Goal: Navigation & Orientation: Find specific page/section

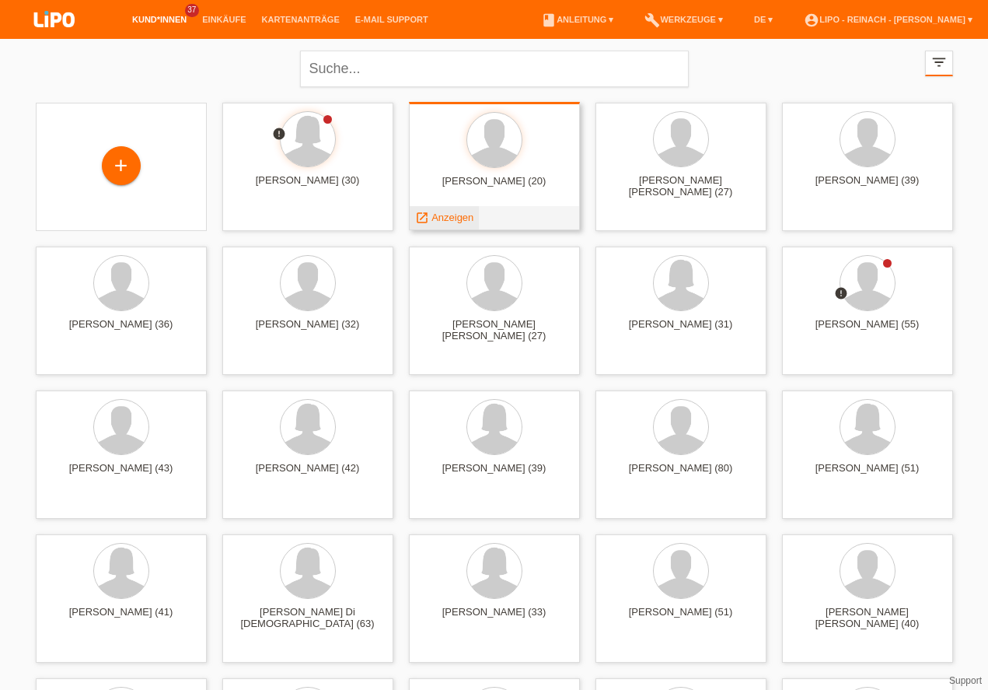
click at [448, 219] on span "Anzeigen" at bounding box center [452, 217] width 42 height 12
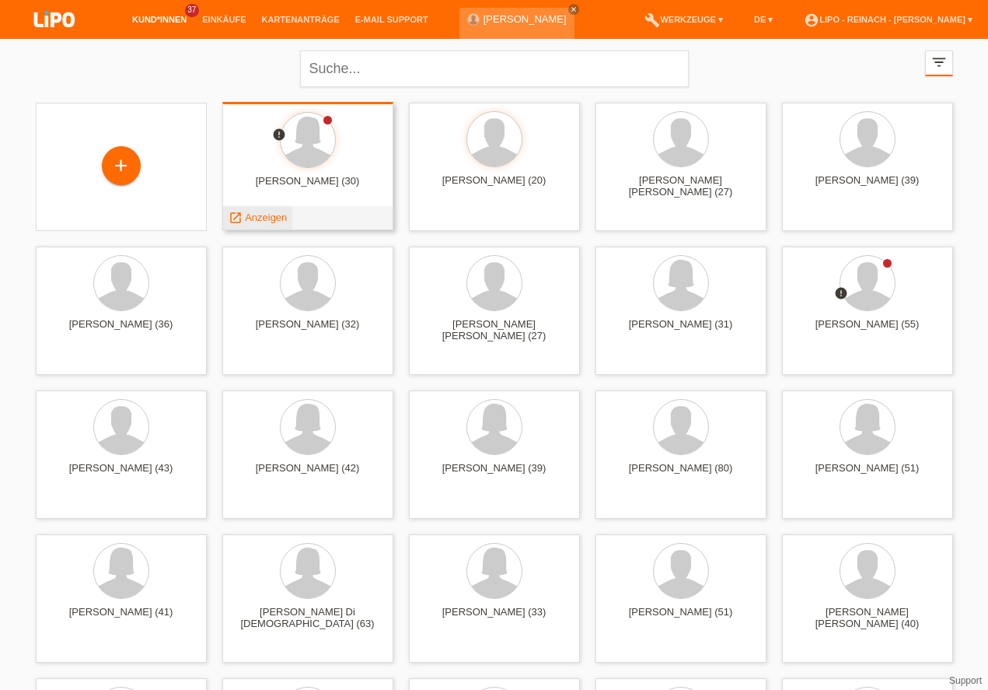
click at [266, 214] on span "Anzeigen" at bounding box center [266, 217] width 42 height 12
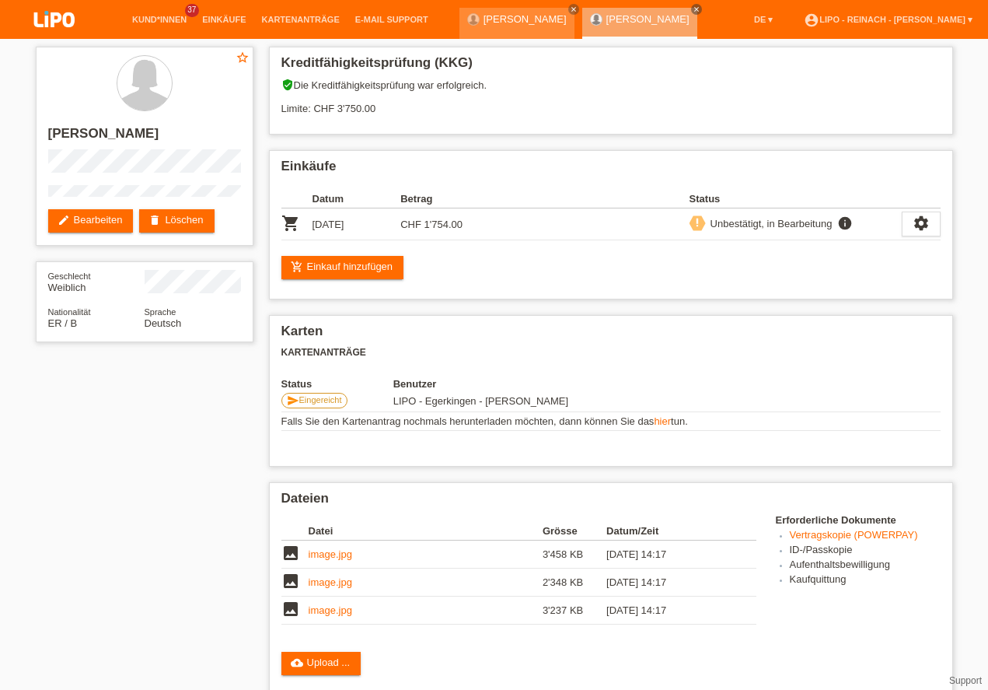
click at [67, 22] on img at bounding box center [55, 20] width 78 height 41
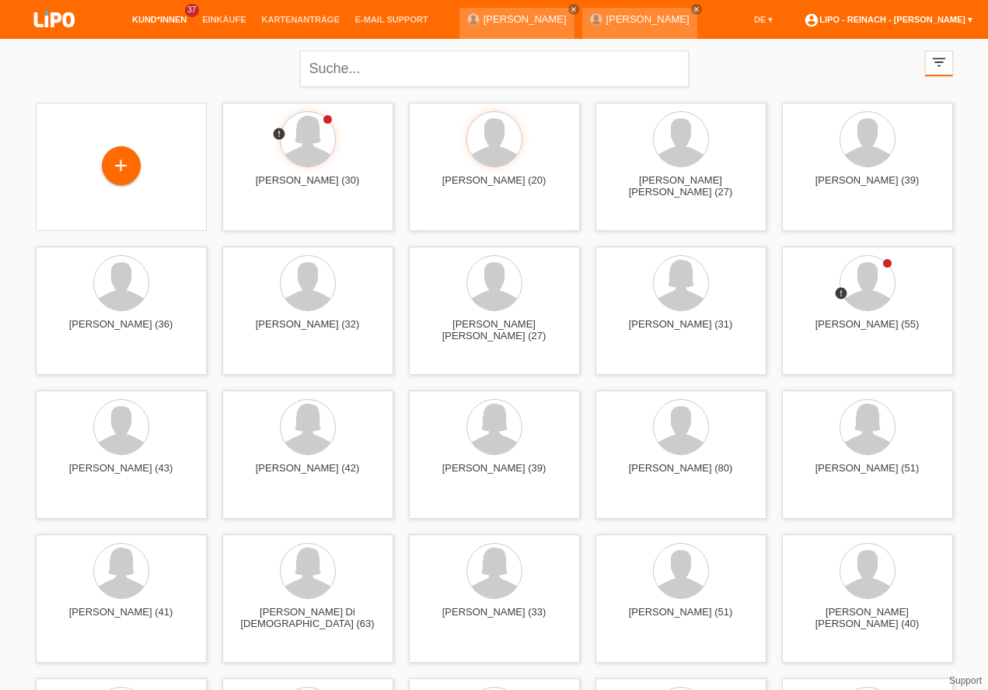
click at [938, 19] on link "account_circle LIPO - Reinach - [PERSON_NAME] ▾" at bounding box center [888, 19] width 184 height 9
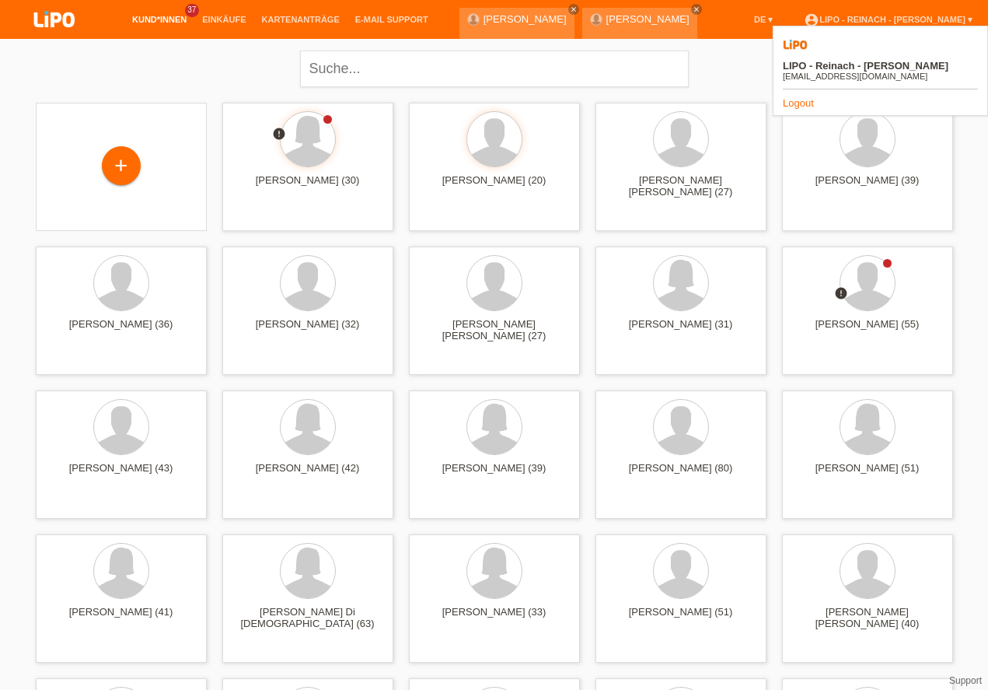
click at [802, 97] on link "Logout" at bounding box center [798, 103] width 31 height 12
